Goal: Go to known website: Access a specific website the user already knows

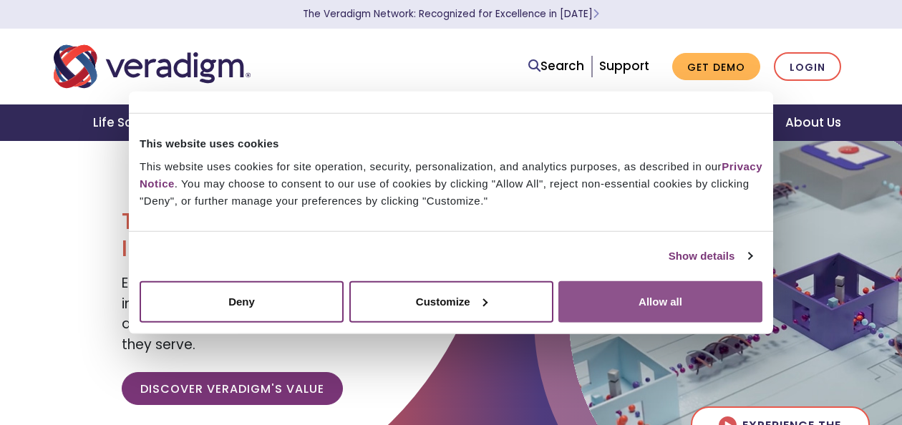
click at [572, 305] on button "Allow all" at bounding box center [660, 300] width 204 height 41
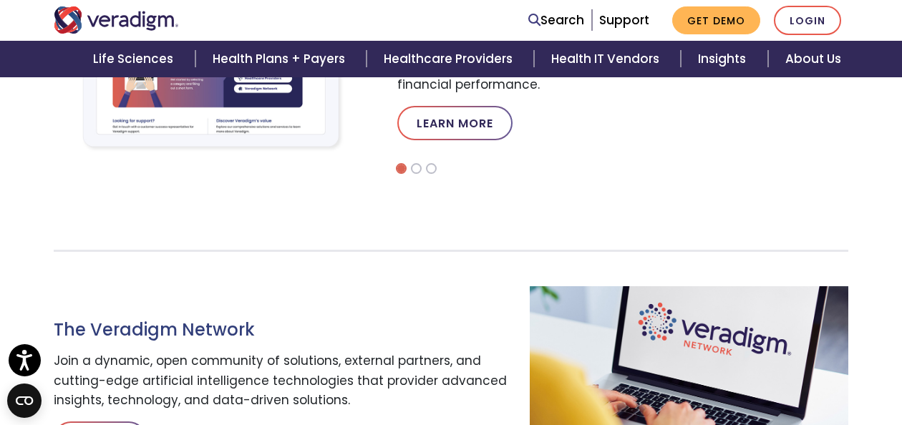
scroll to position [626, 0]
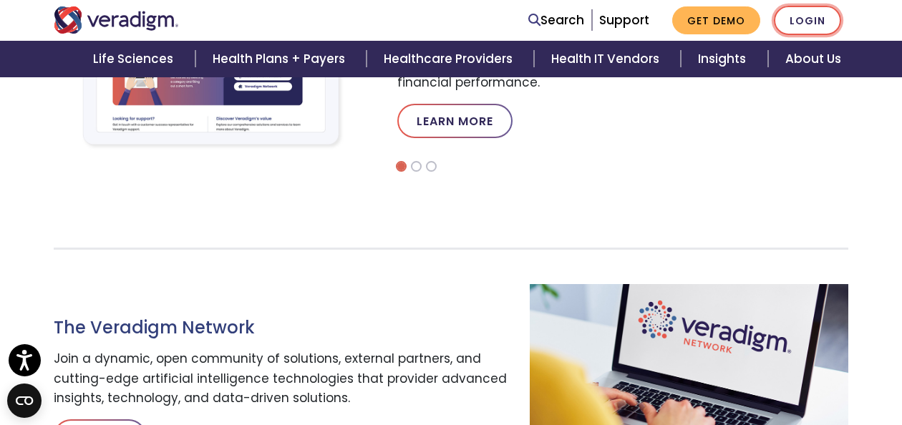
click at [803, 13] on link "Login" at bounding box center [806, 20] width 67 height 29
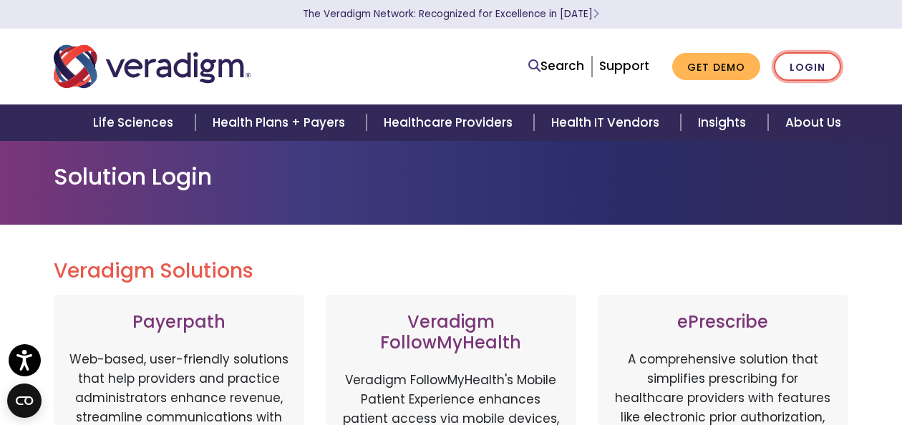
click at [796, 54] on link "Login" at bounding box center [806, 66] width 67 height 29
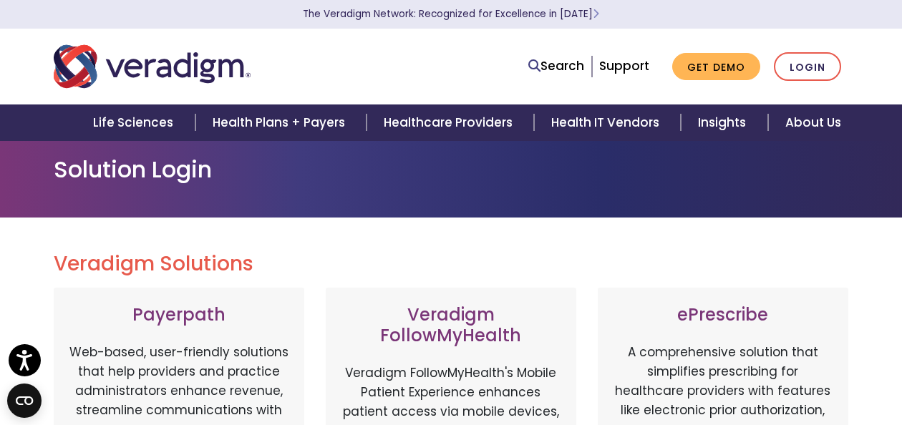
scroll to position [9, 0]
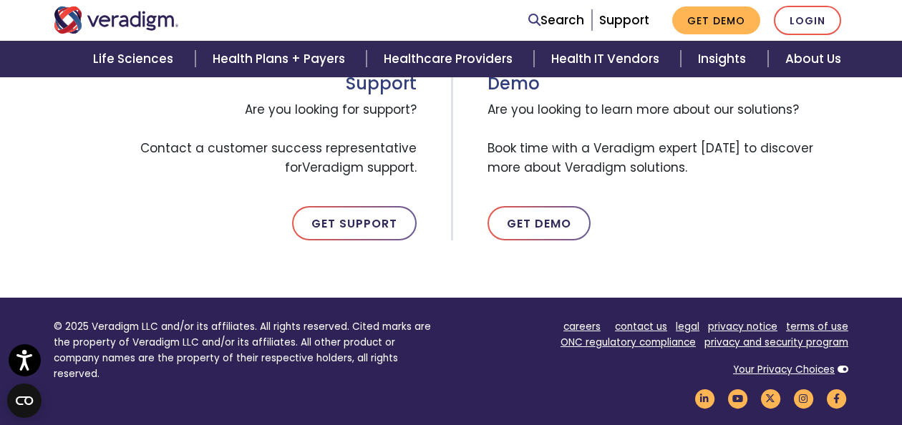
scroll to position [1022, 0]
